Goal: Task Accomplishment & Management: Use online tool/utility

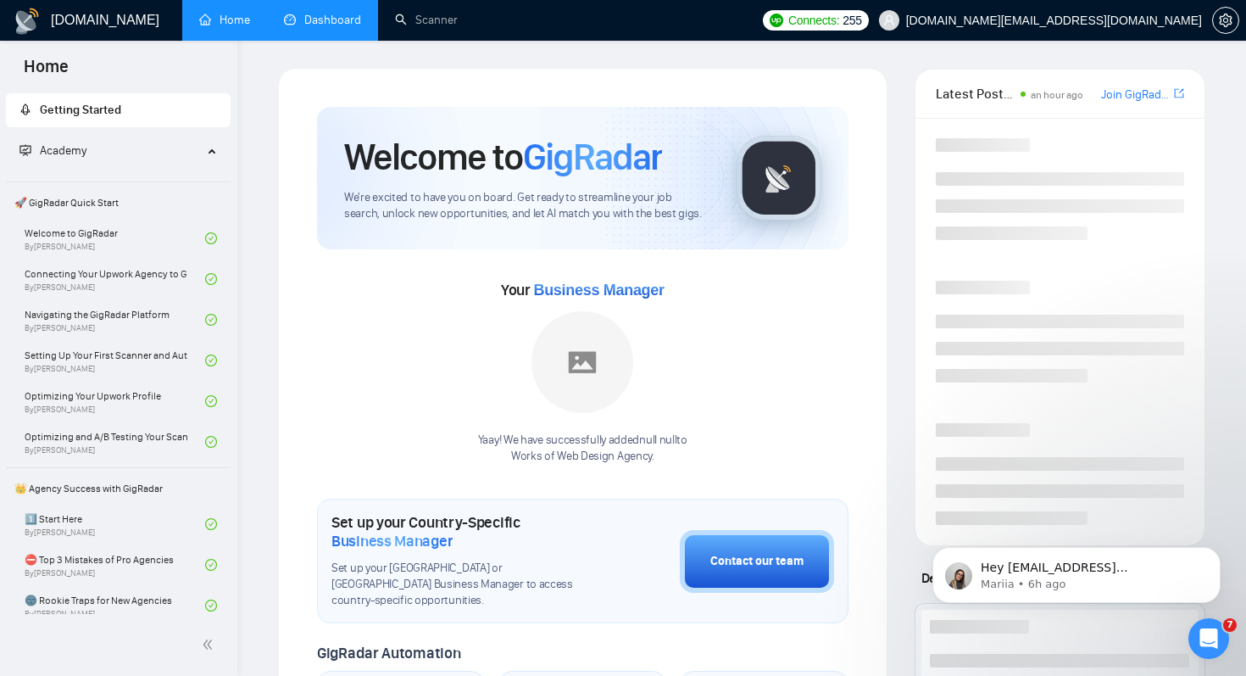
click at [332, 24] on link "Dashboard" at bounding box center [322, 20] width 77 height 14
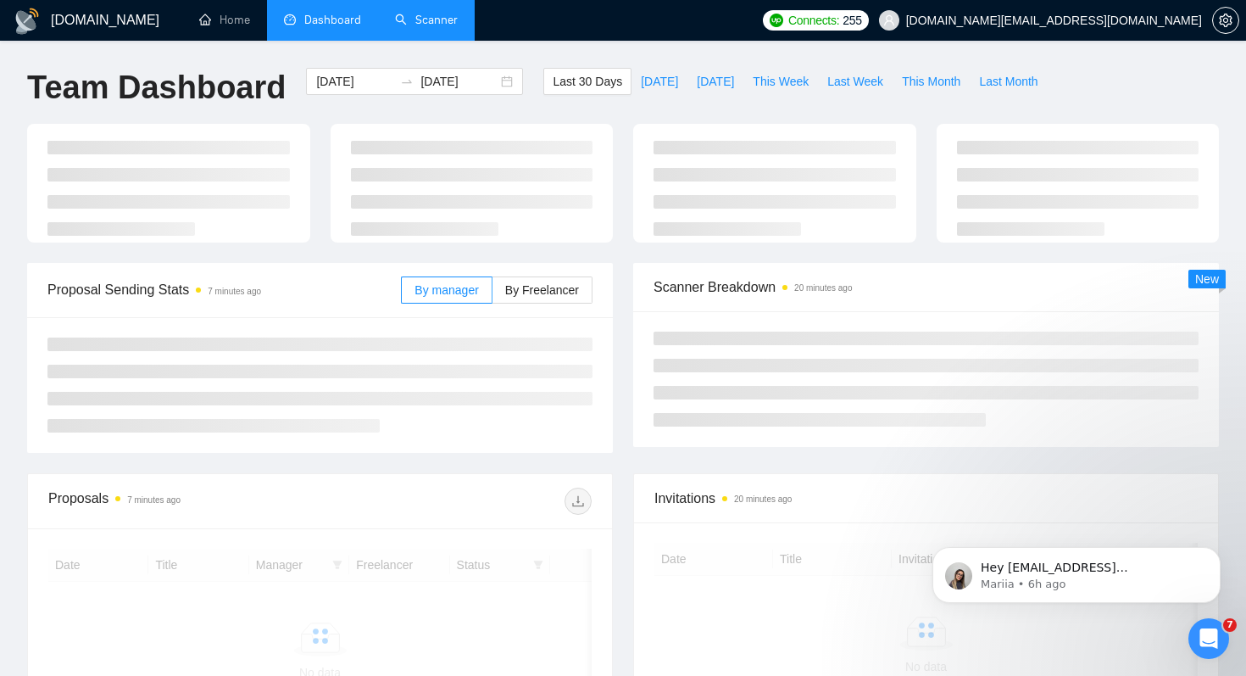
click at [417, 21] on link "Scanner" at bounding box center [426, 20] width 63 height 14
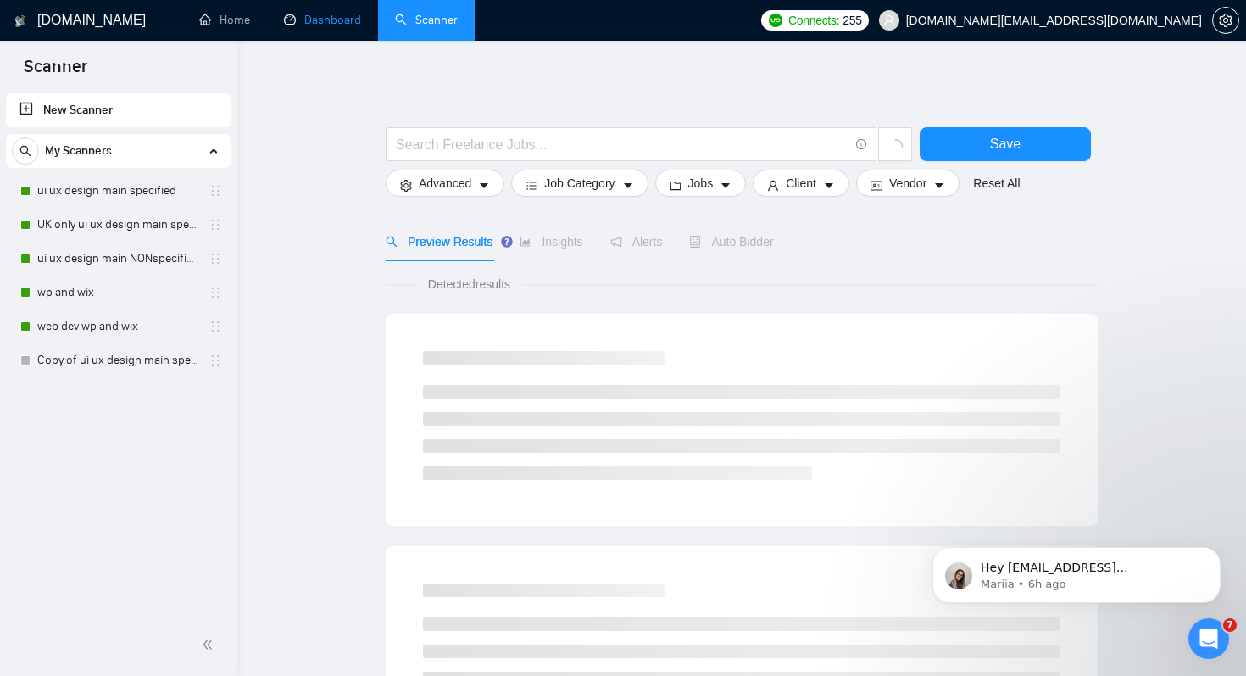
click at [337, 27] on link "Dashboard" at bounding box center [322, 20] width 77 height 14
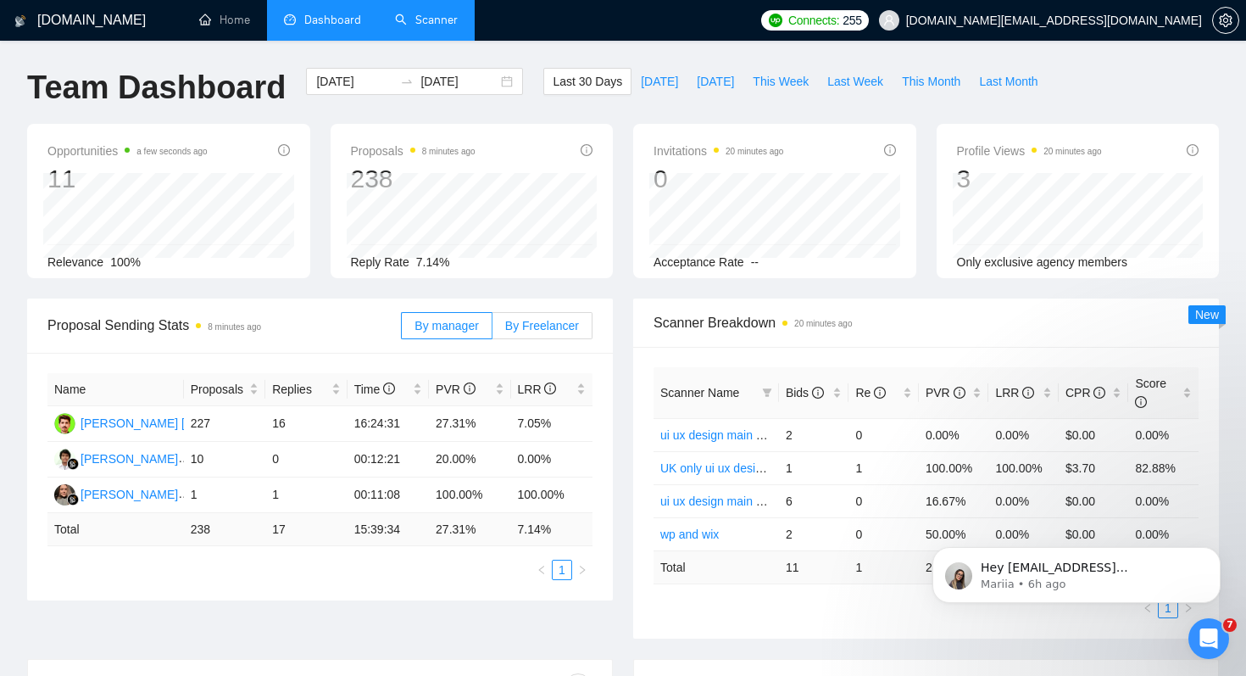
click at [531, 324] on span "By Freelancer" at bounding box center [542, 326] width 74 height 14
click at [493, 330] on input "By Freelancer" at bounding box center [493, 330] width 0 height 0
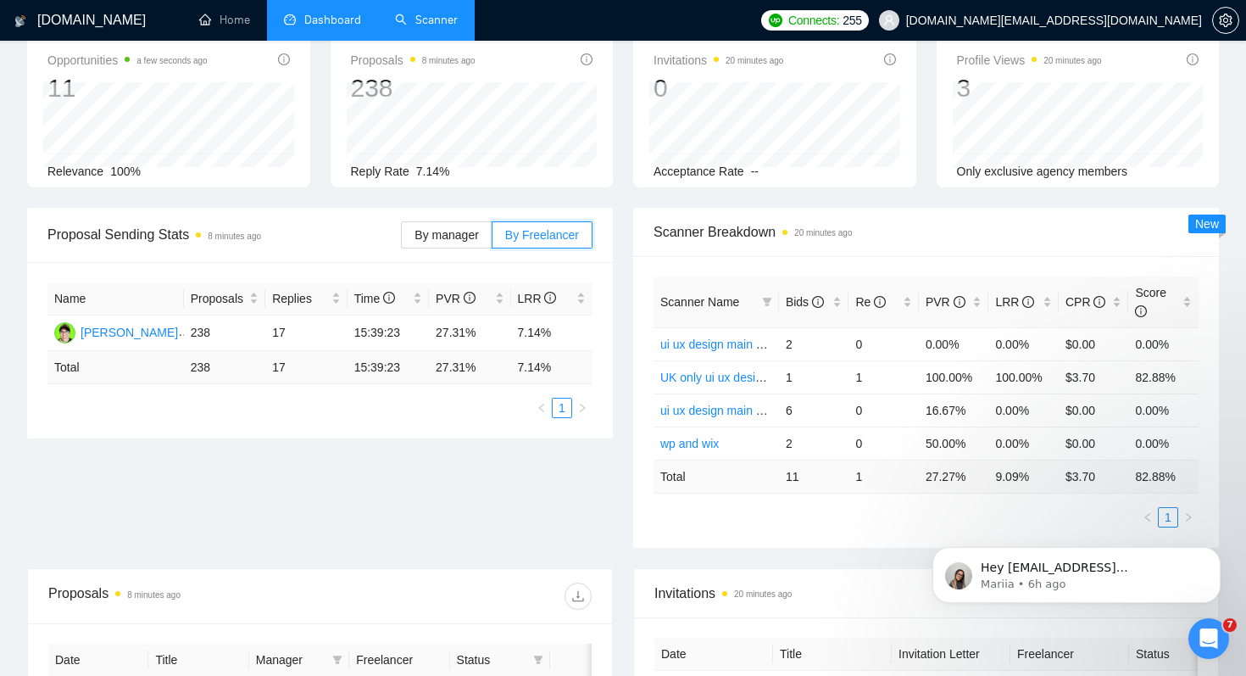
scroll to position [125, 0]
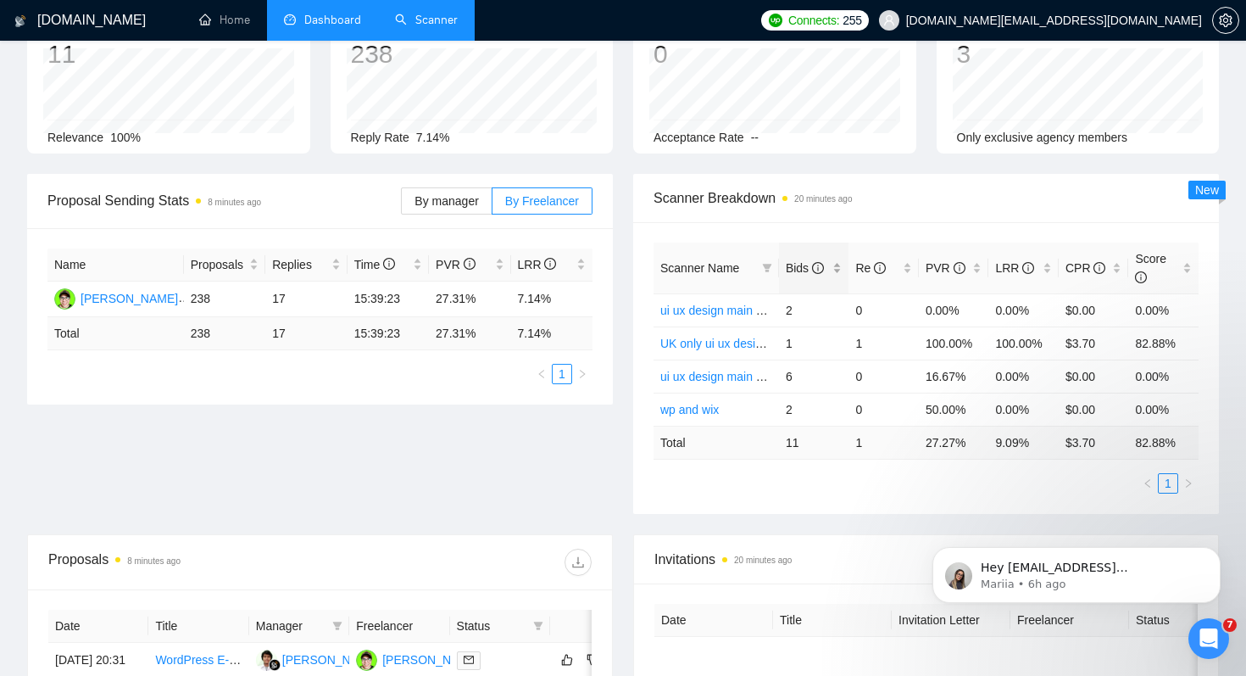
click at [790, 263] on span "Bids" at bounding box center [805, 268] width 38 height 14
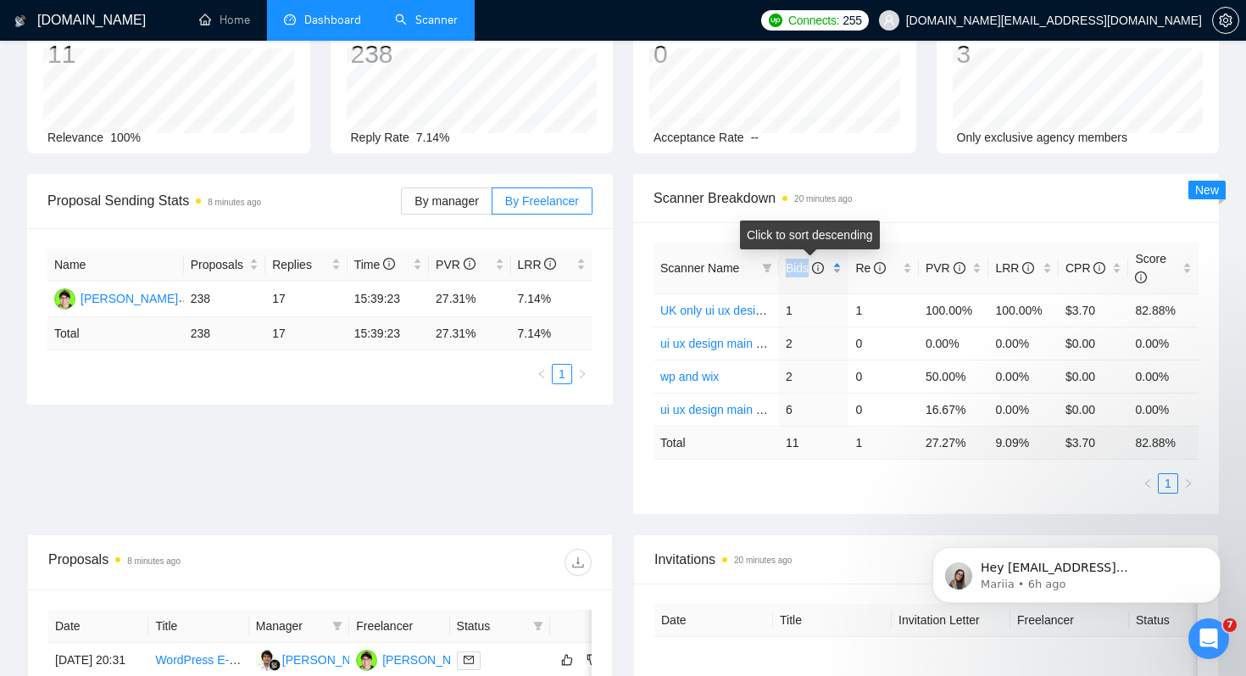
click at [790, 263] on span "Bids" at bounding box center [805, 268] width 38 height 14
click at [732, 411] on link "UK only ui ux design main specified" at bounding box center [753, 410] width 187 height 14
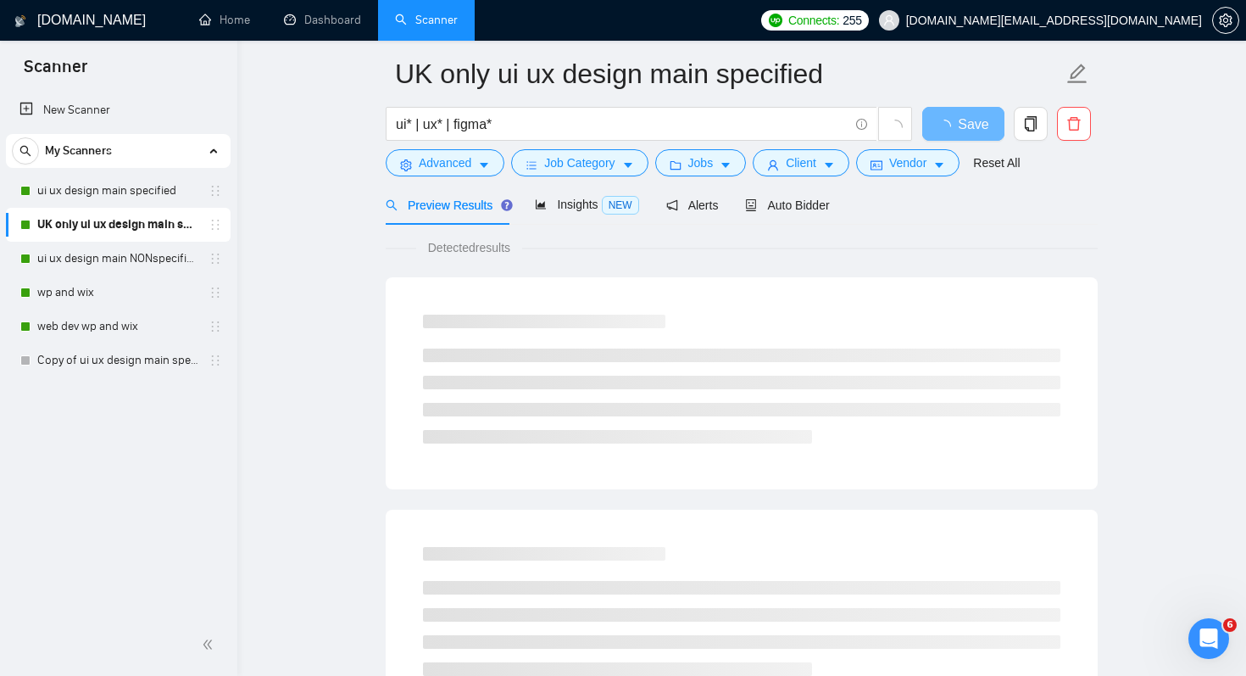
scroll to position [72, 0]
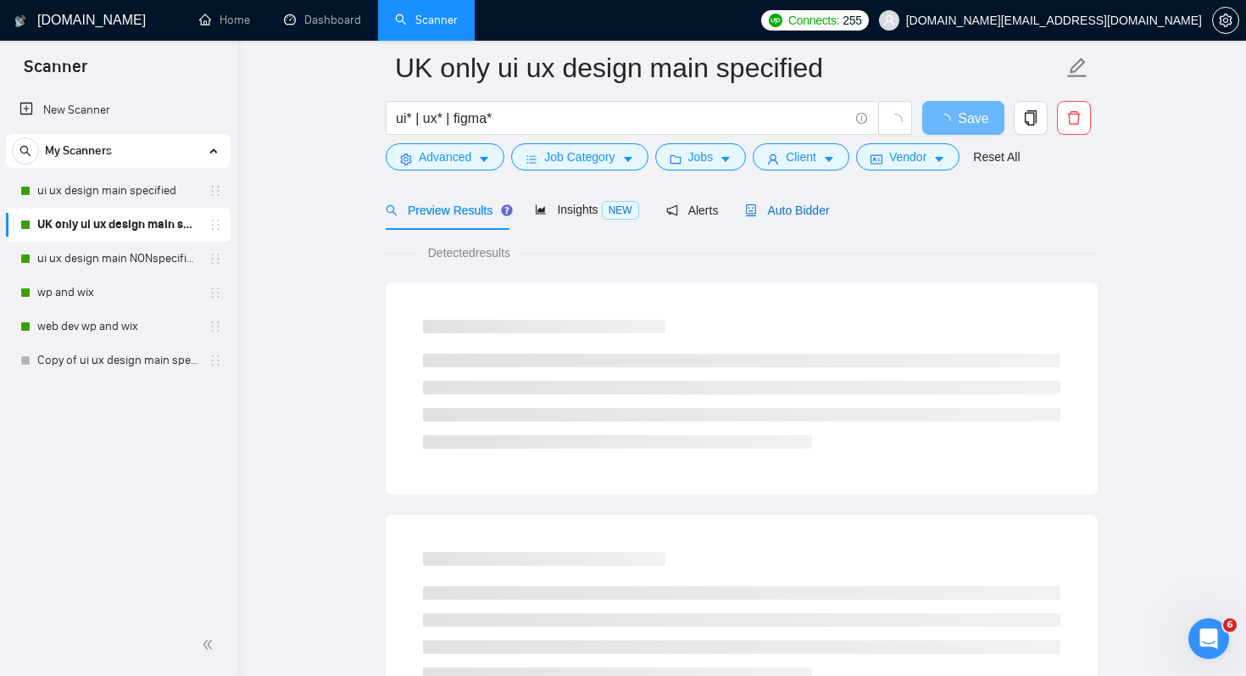
click at [805, 204] on span "Auto Bidder" at bounding box center [787, 210] width 84 height 14
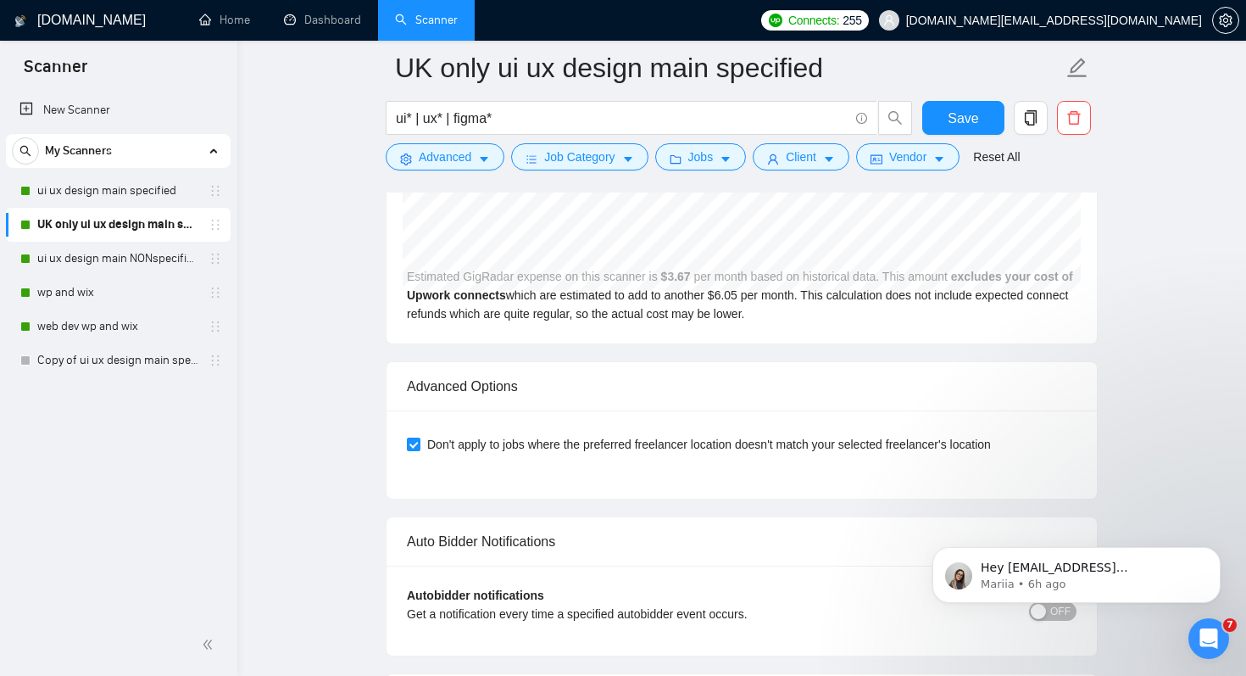
scroll to position [4123, 0]
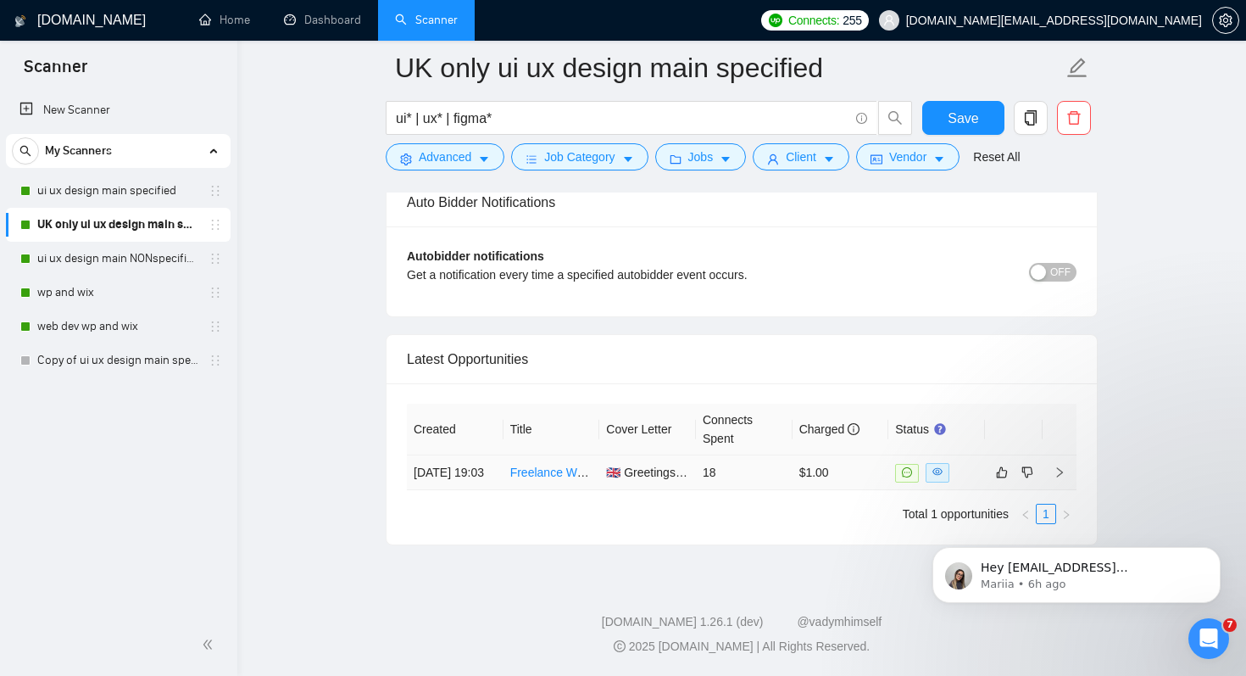
click at [556, 465] on link "Freelance Web Designer (Webflow Specialist) – Ongoing Partnership" at bounding box center [692, 472] width 364 height 14
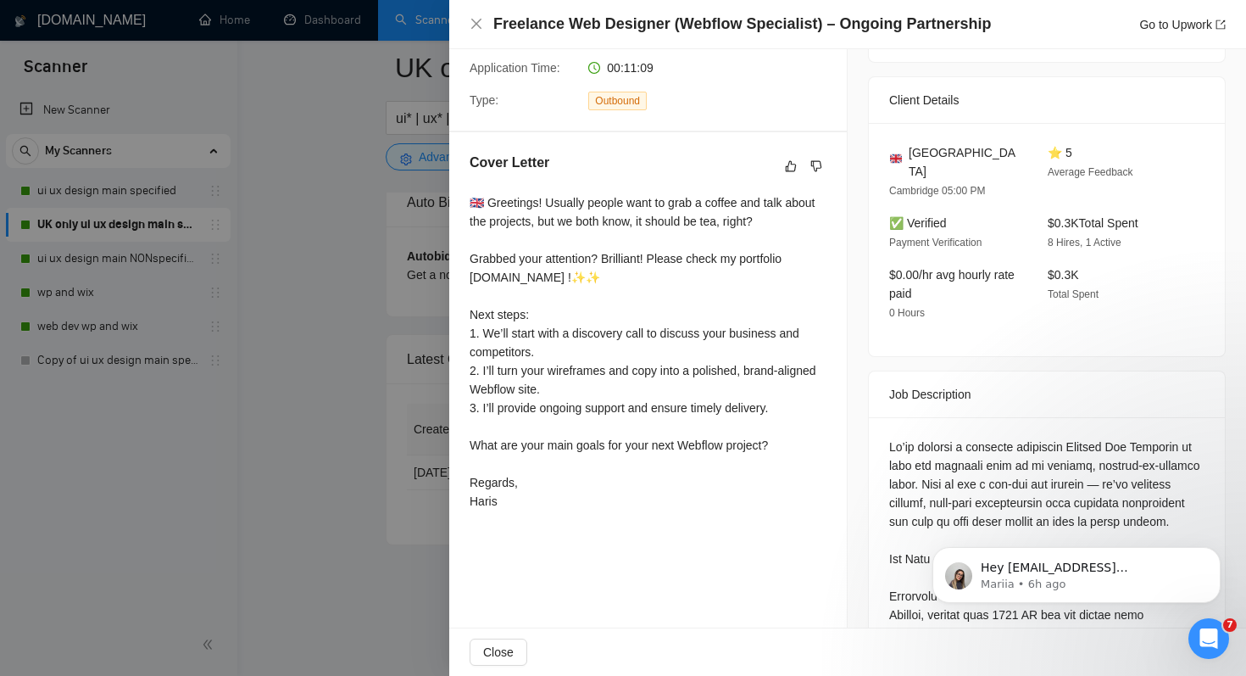
scroll to position [369, 0]
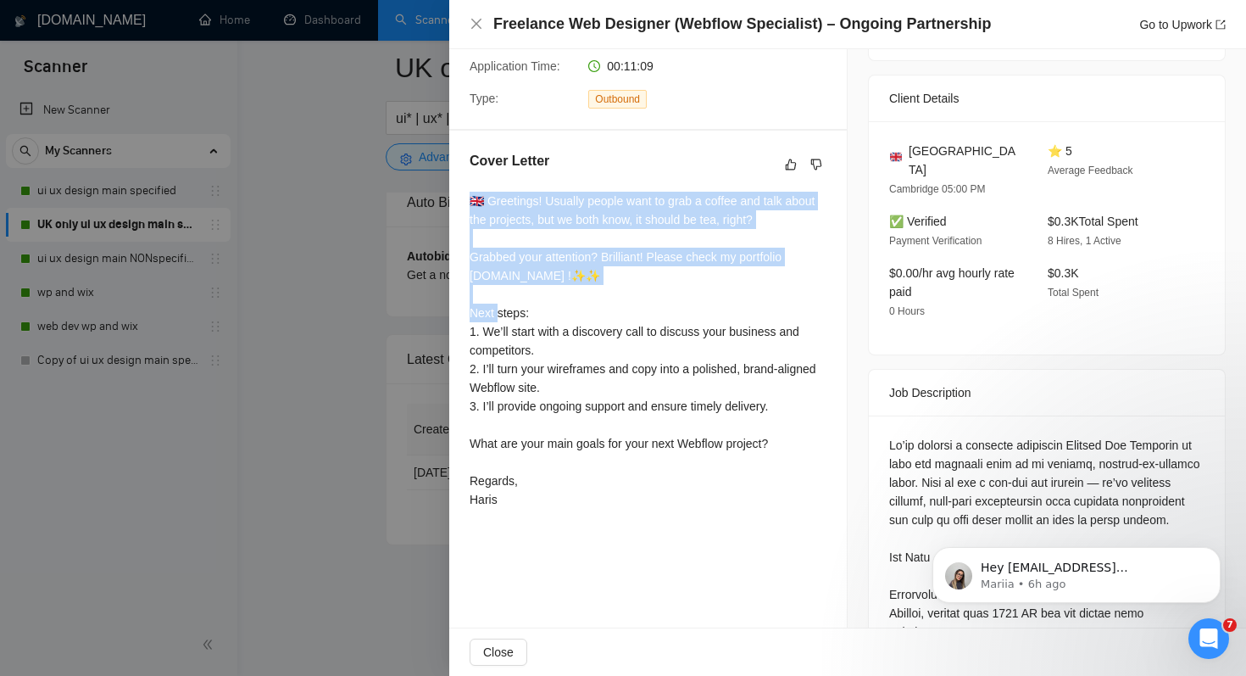
drag, startPoint x: 464, startPoint y: 198, endPoint x: 758, endPoint y: 276, distance: 304.3
click at [758, 276] on div "Cover Letter 🇬🇧 Greetings! Usually people want to grab a coffee and talk about …" at bounding box center [648, 333] width 398 height 405
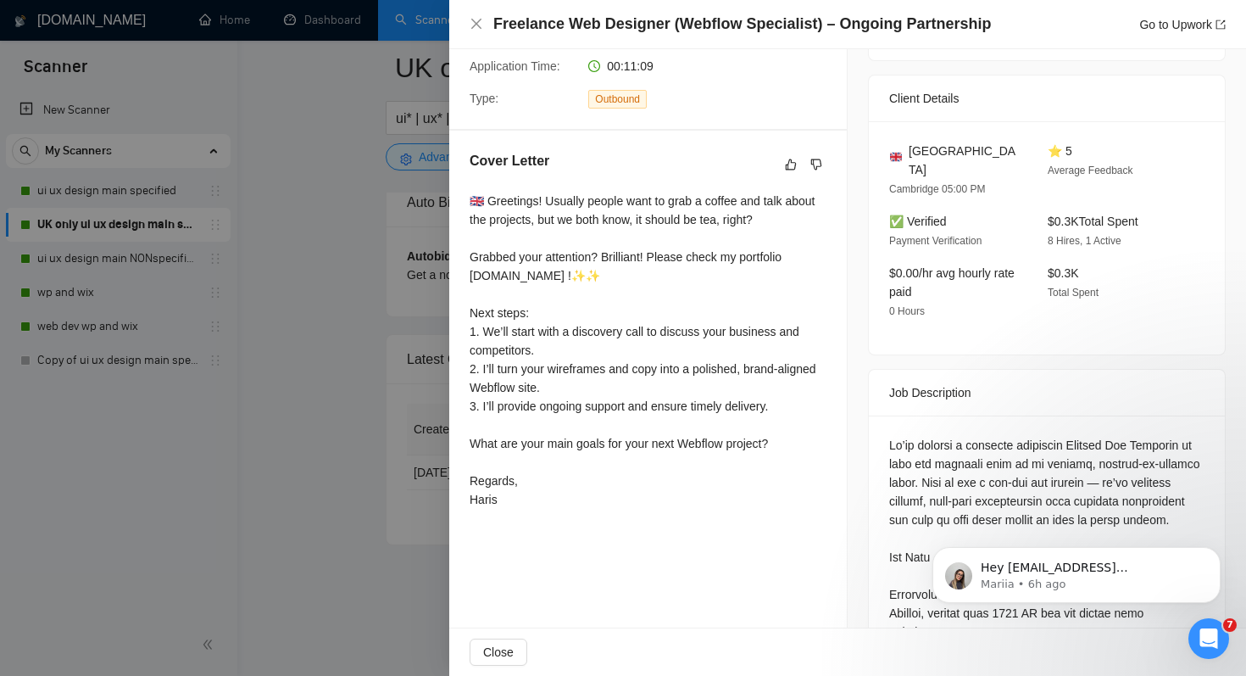
click at [193, 432] on div at bounding box center [623, 338] width 1246 height 676
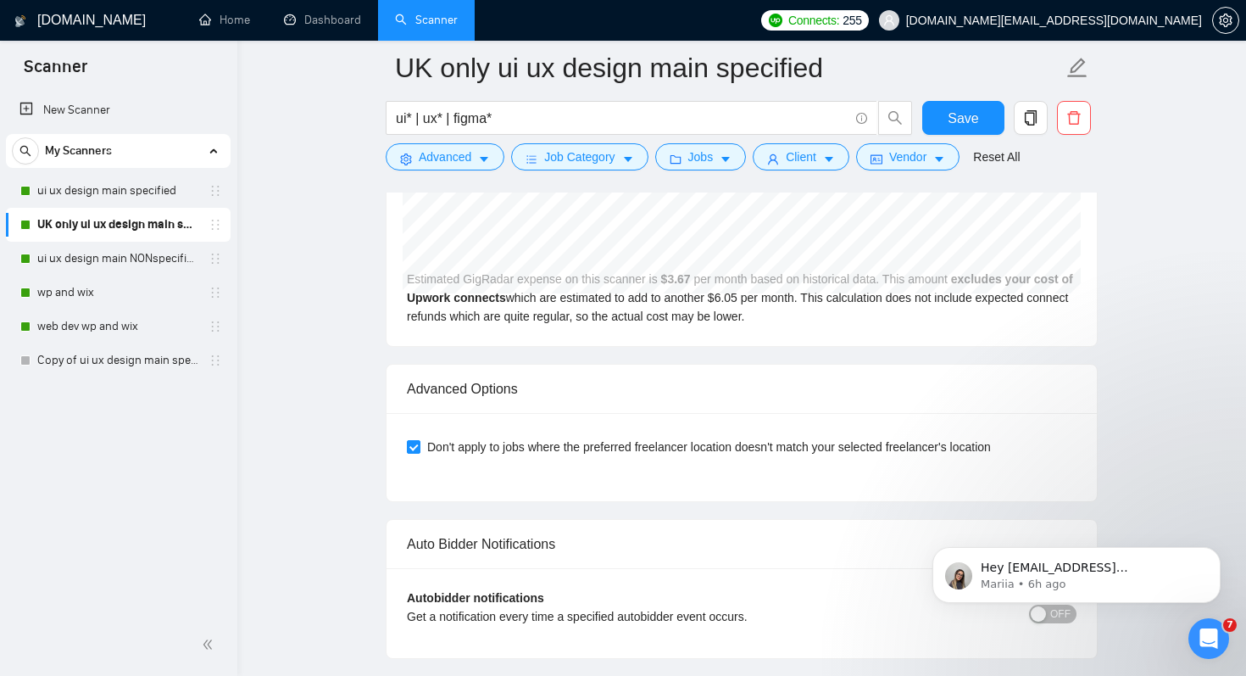
scroll to position [4123, 0]
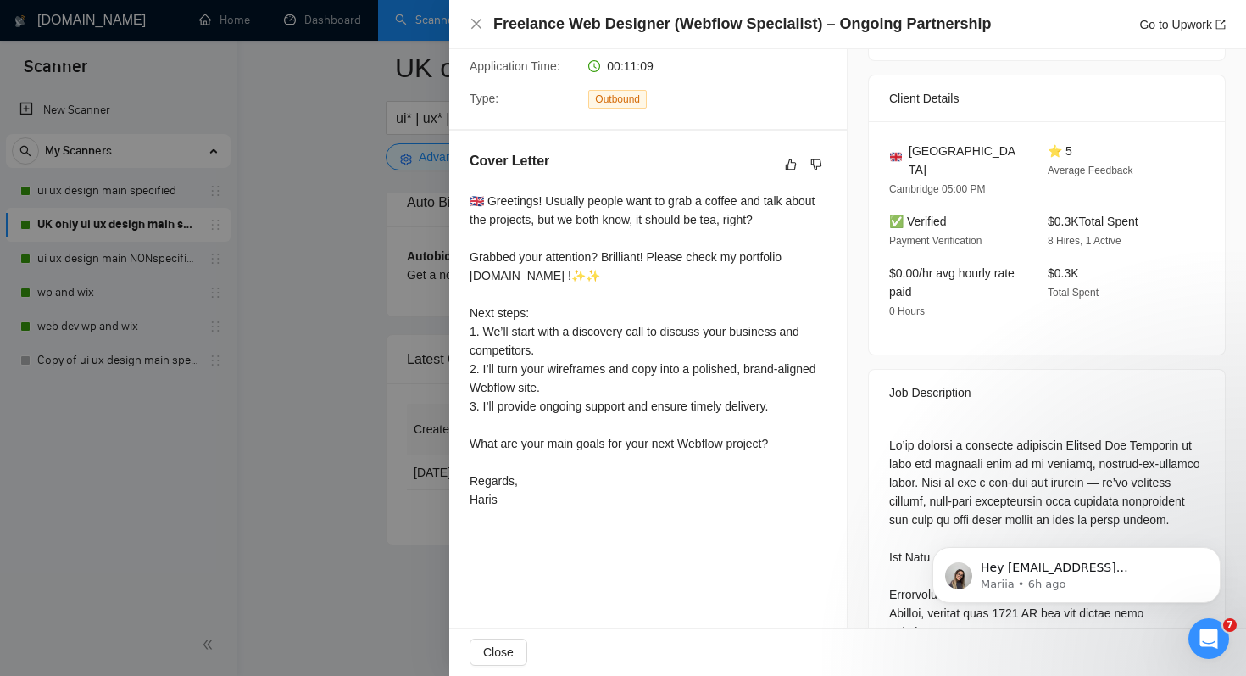
click at [342, 114] on div at bounding box center [623, 338] width 1246 height 676
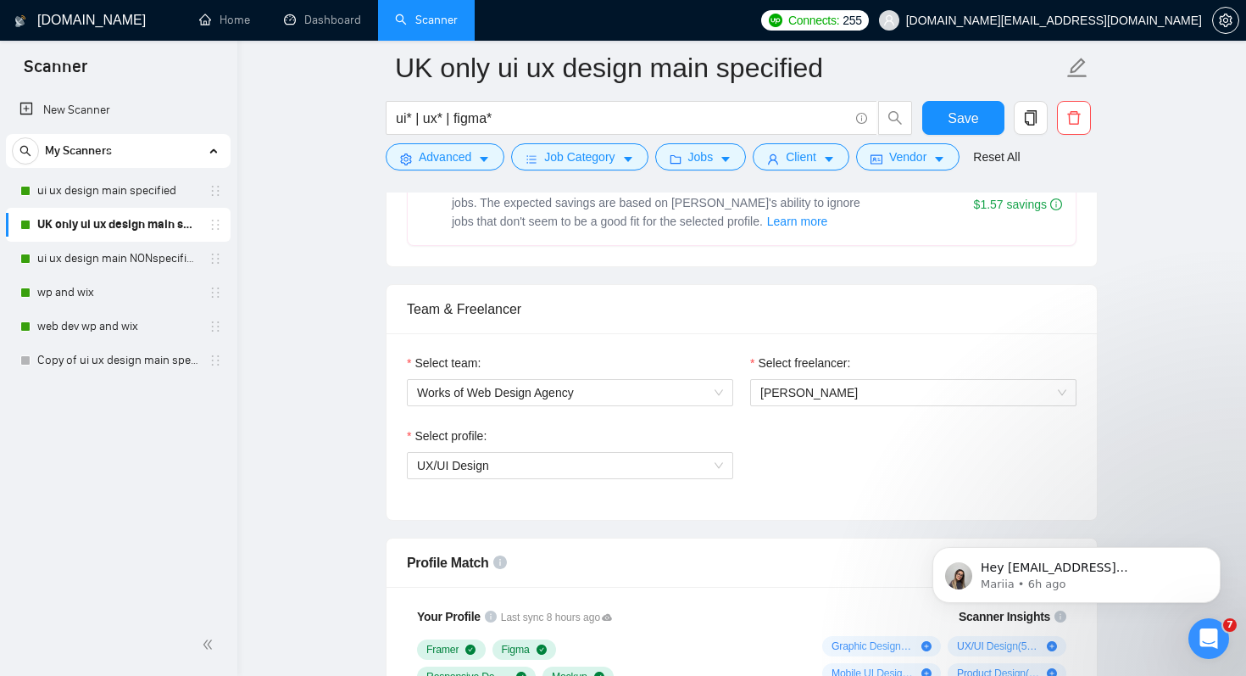
scroll to position [563, 0]
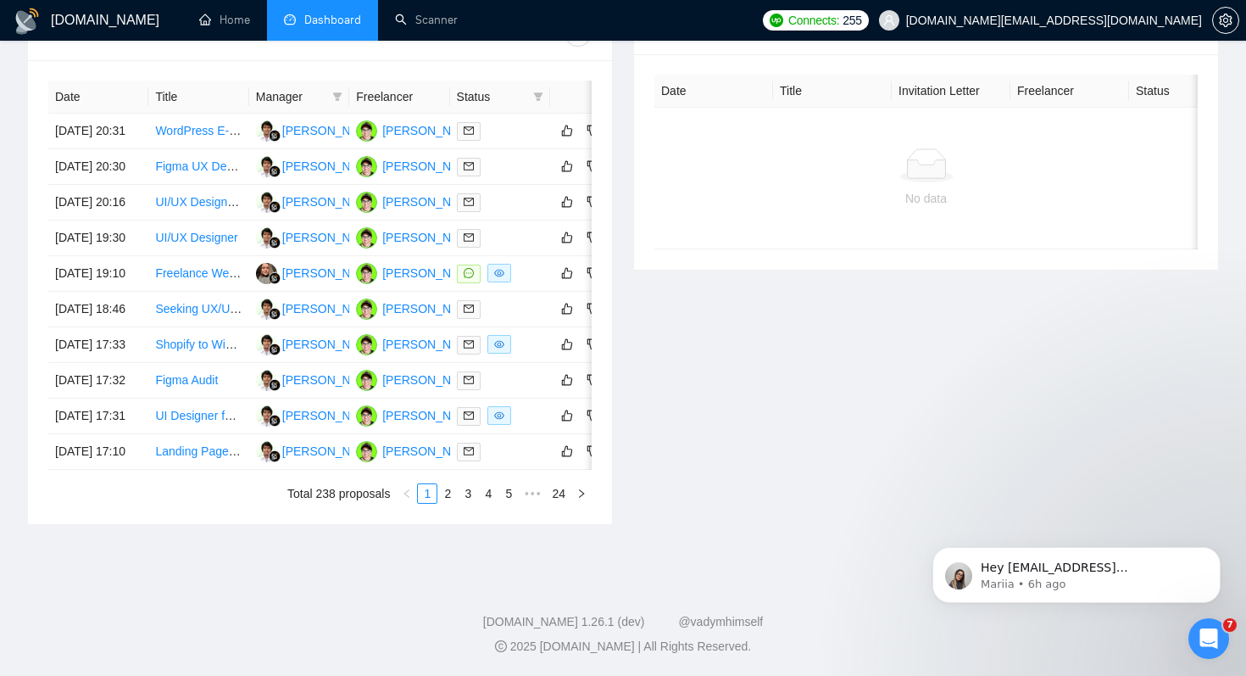
scroll to position [747, 0]
click at [446, 503] on link "2" at bounding box center [447, 493] width 19 height 19
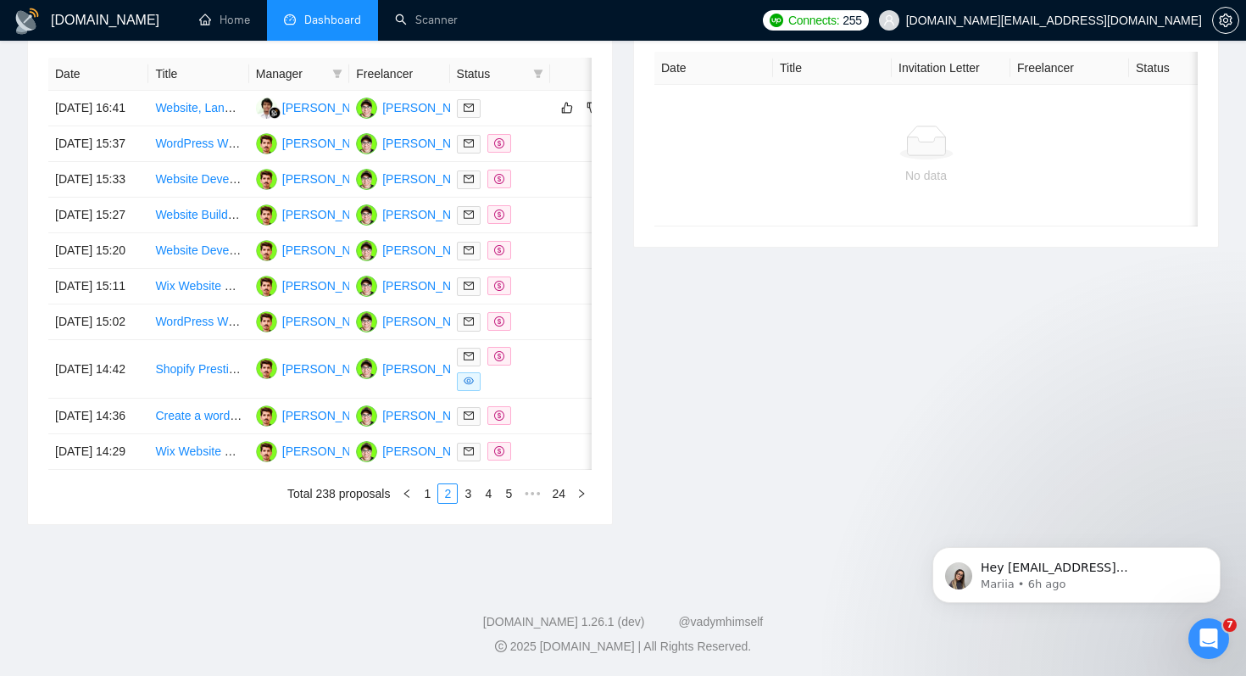
scroll to position [782, 0]
click at [427, 503] on link "1" at bounding box center [427, 493] width 19 height 19
